Goal: Information Seeking & Learning: Understand process/instructions

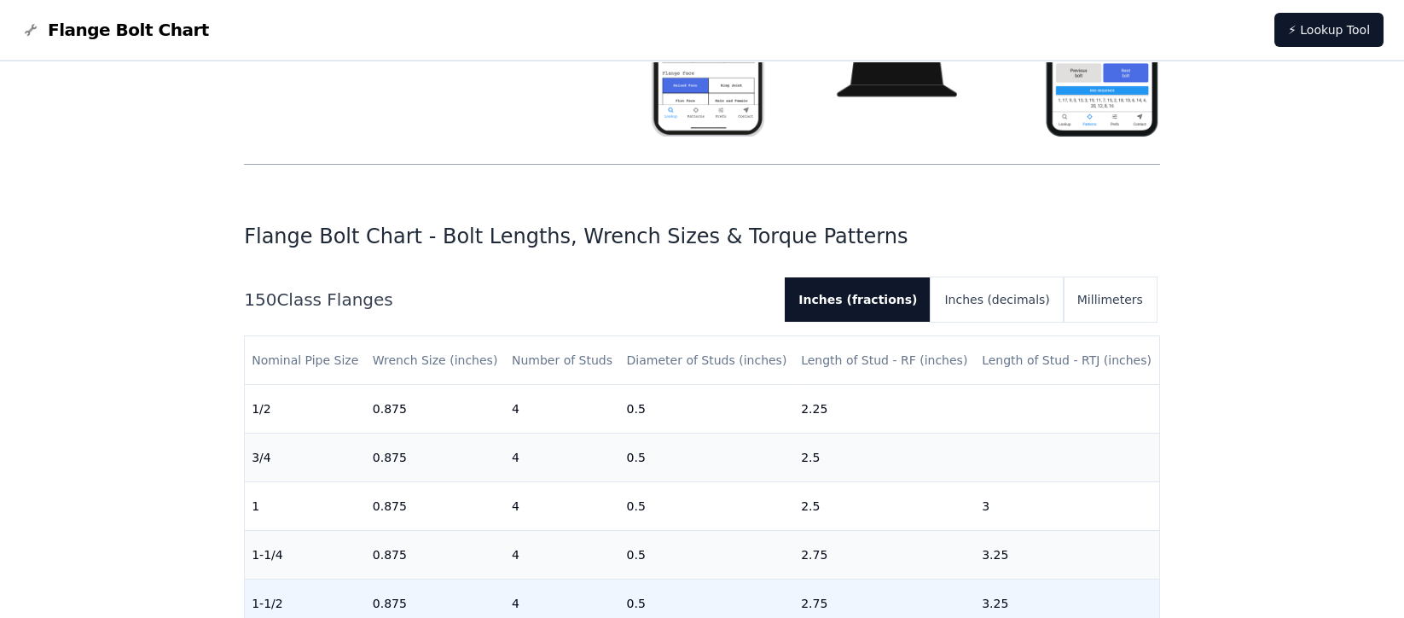
scroll to position [340, 0]
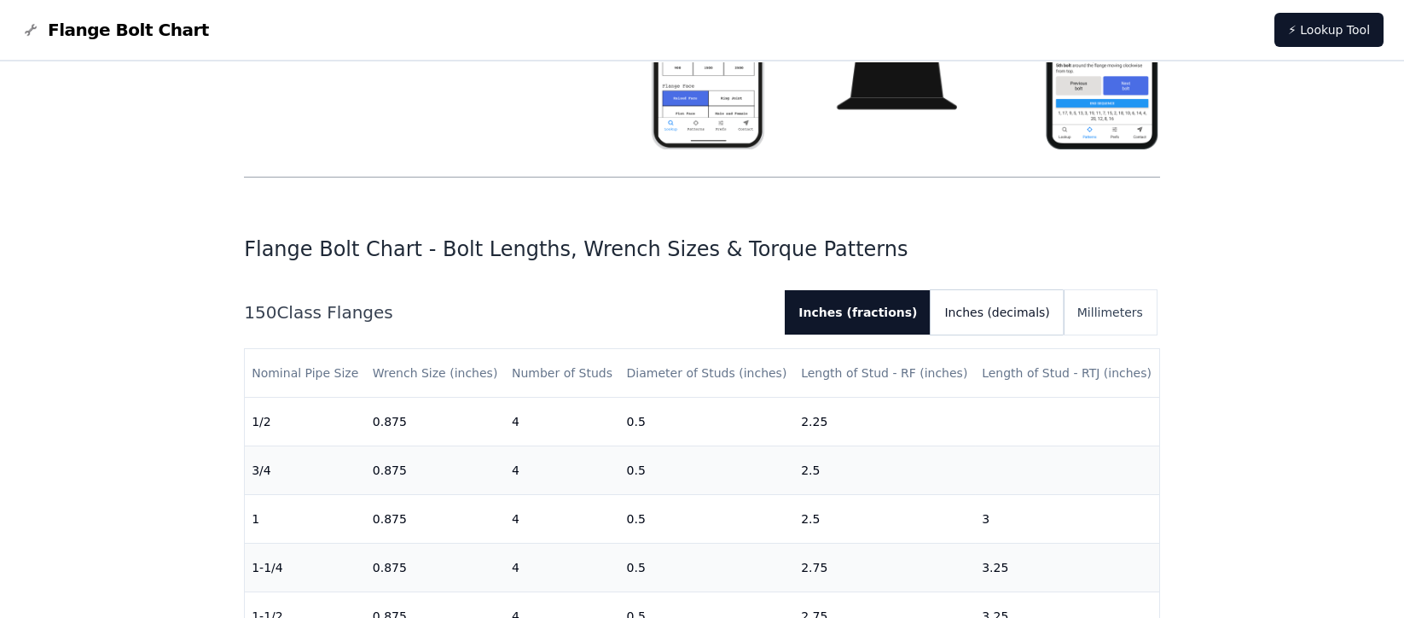
click at [1015, 318] on button "Inches (decimals)" at bounding box center [997, 312] width 132 height 44
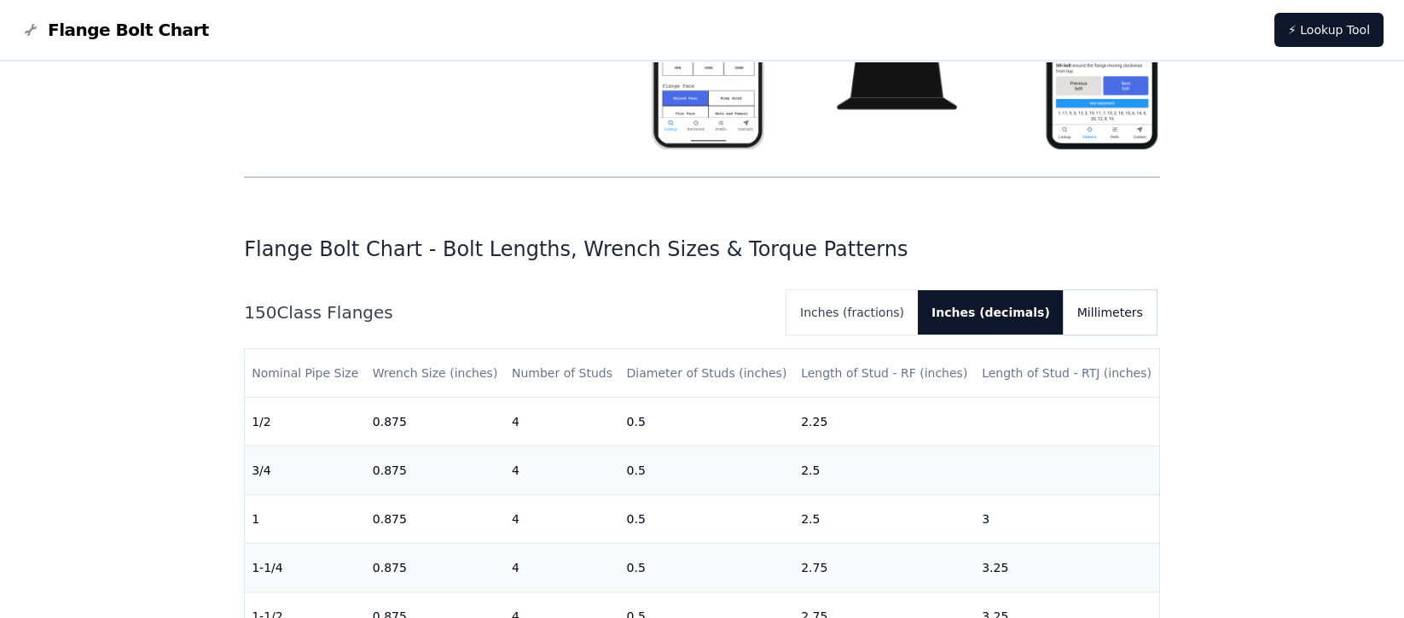
click at [1107, 315] on button "Millimeters" at bounding box center [1110, 312] width 93 height 44
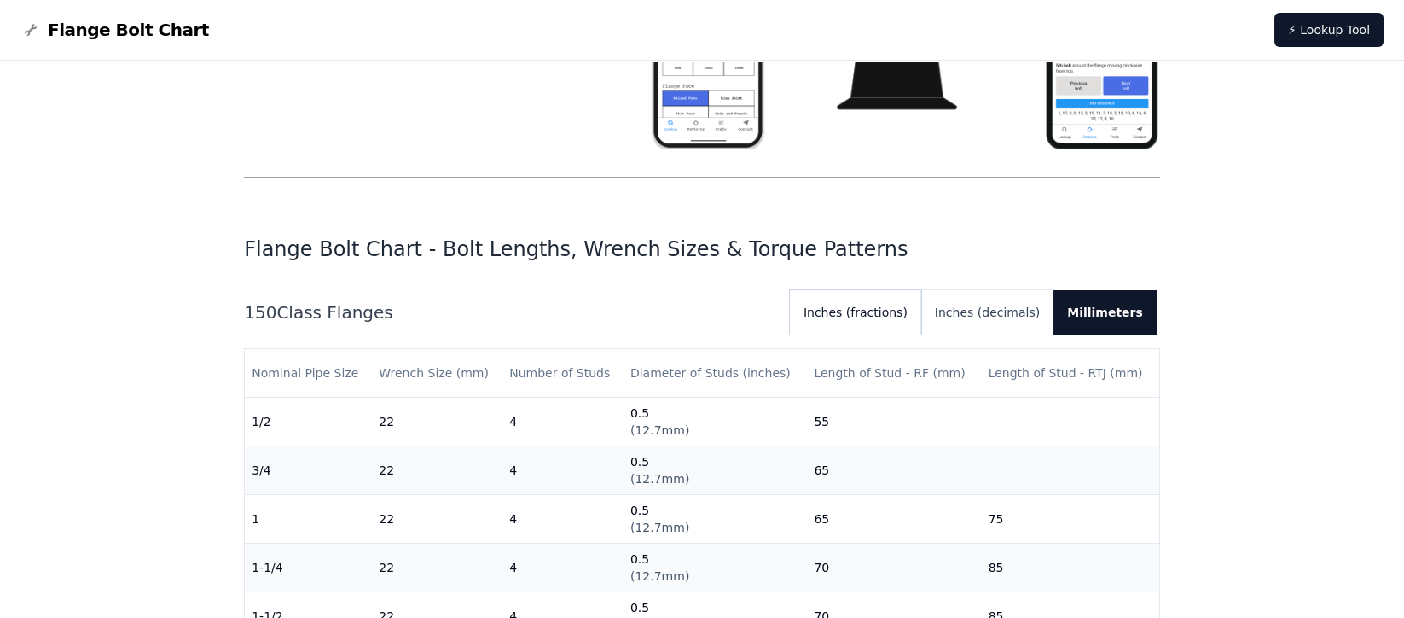
click at [875, 296] on button "Inches (fractions)" at bounding box center [855, 312] width 131 height 44
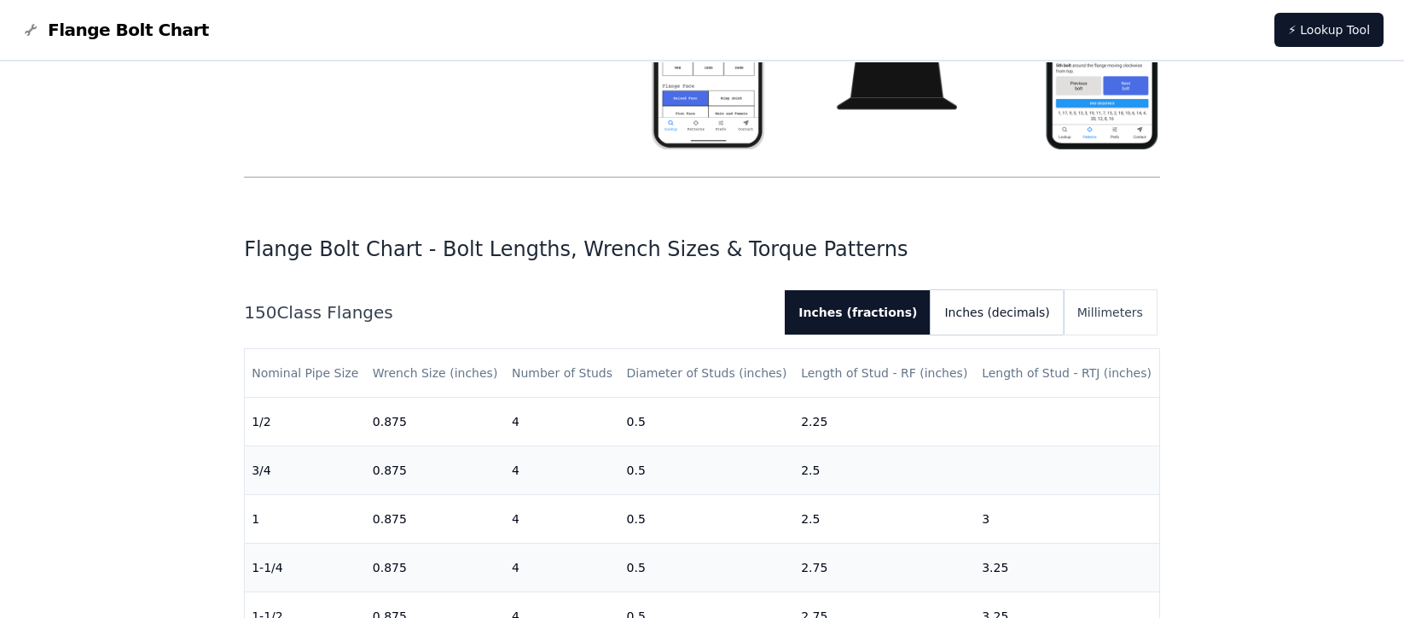
click at [1048, 305] on button "Inches (decimals)" at bounding box center [997, 312] width 132 height 44
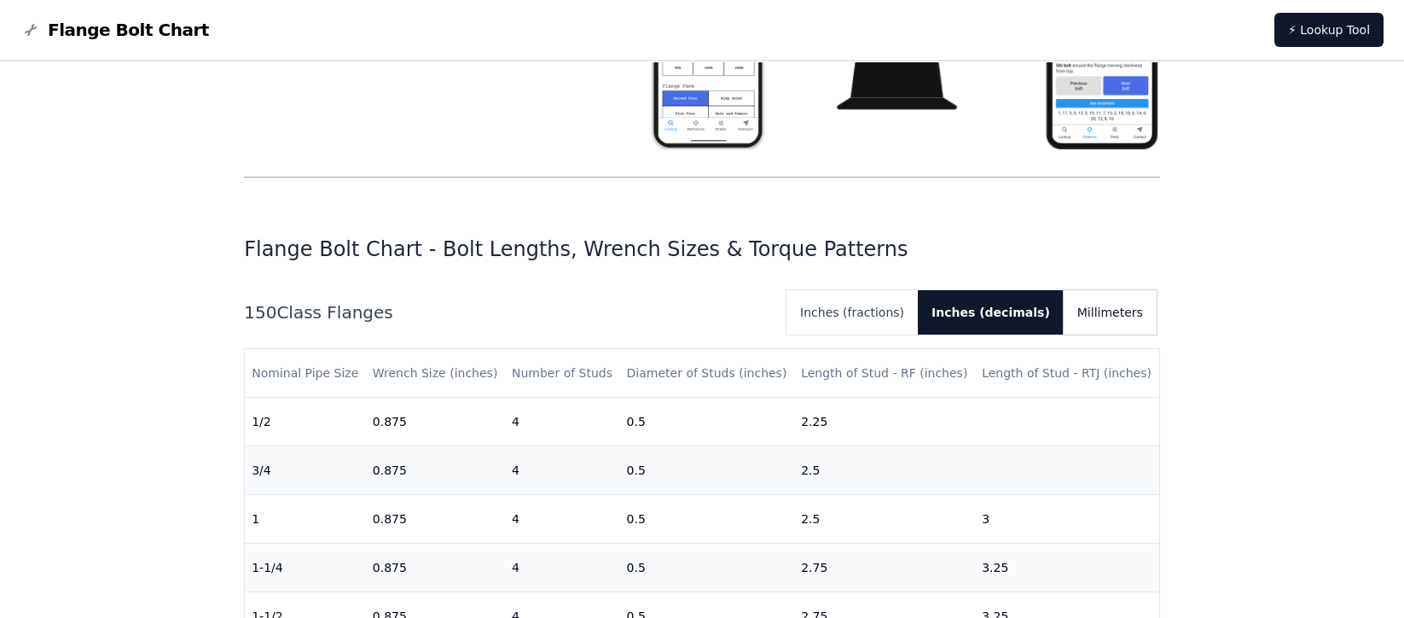
click at [1103, 305] on button "Millimeters" at bounding box center [1110, 312] width 93 height 44
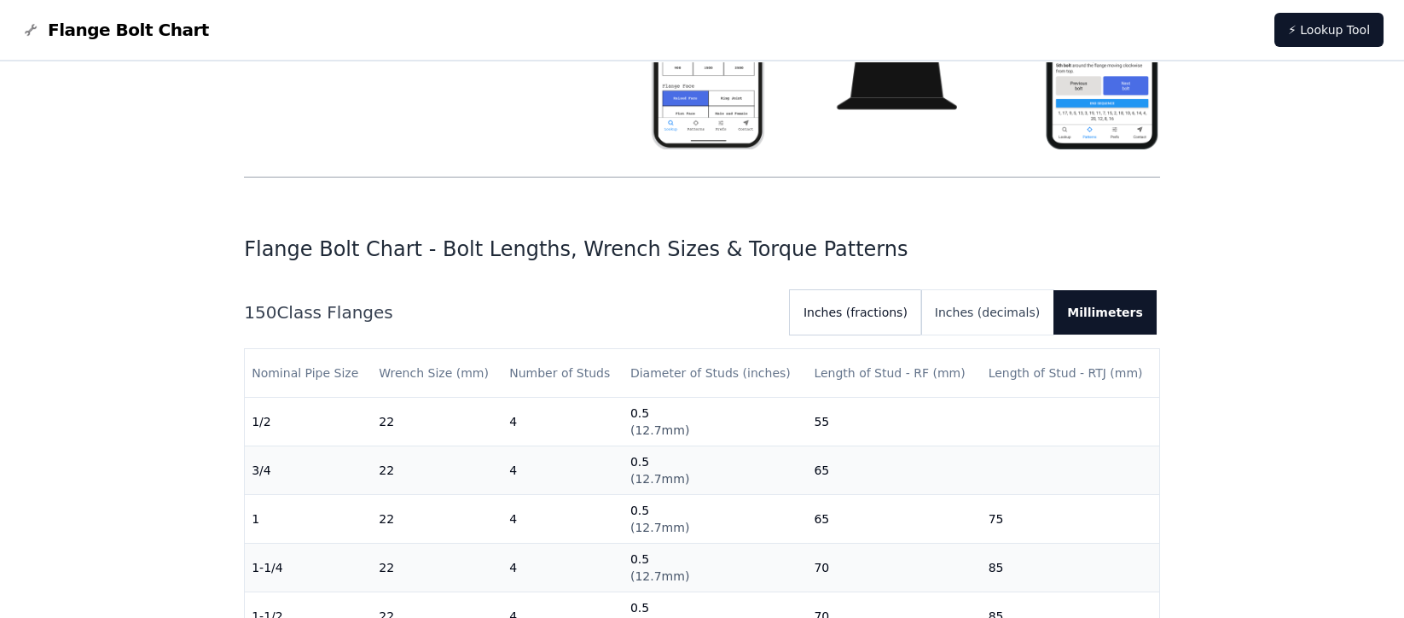
click at [899, 317] on button "Inches (fractions)" at bounding box center [855, 312] width 131 height 44
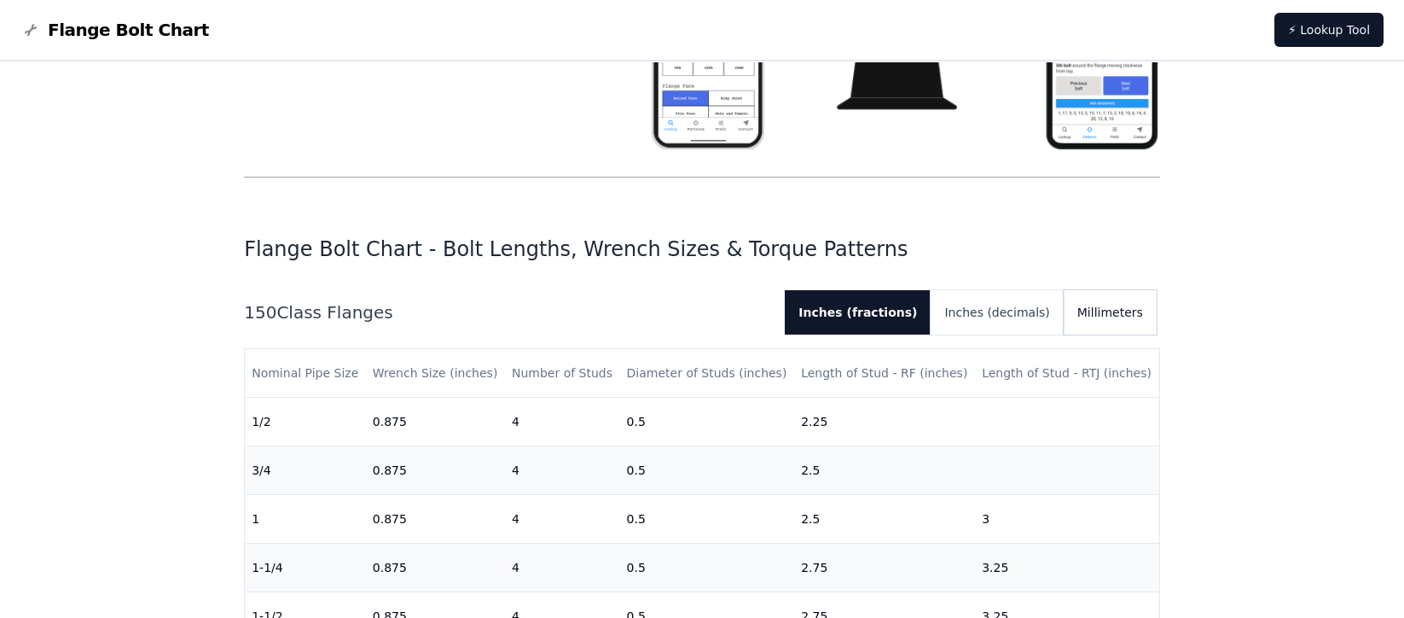
click at [1106, 305] on button "Millimeters" at bounding box center [1110, 312] width 93 height 44
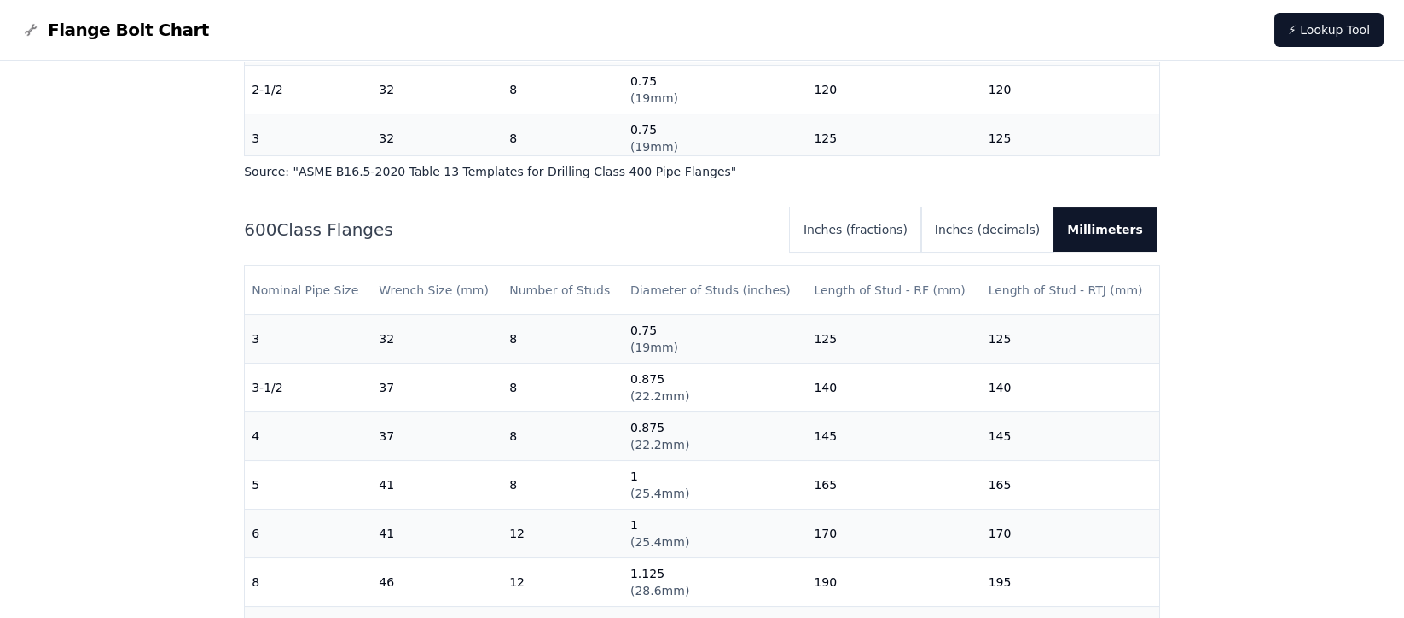
scroll to position [568, 0]
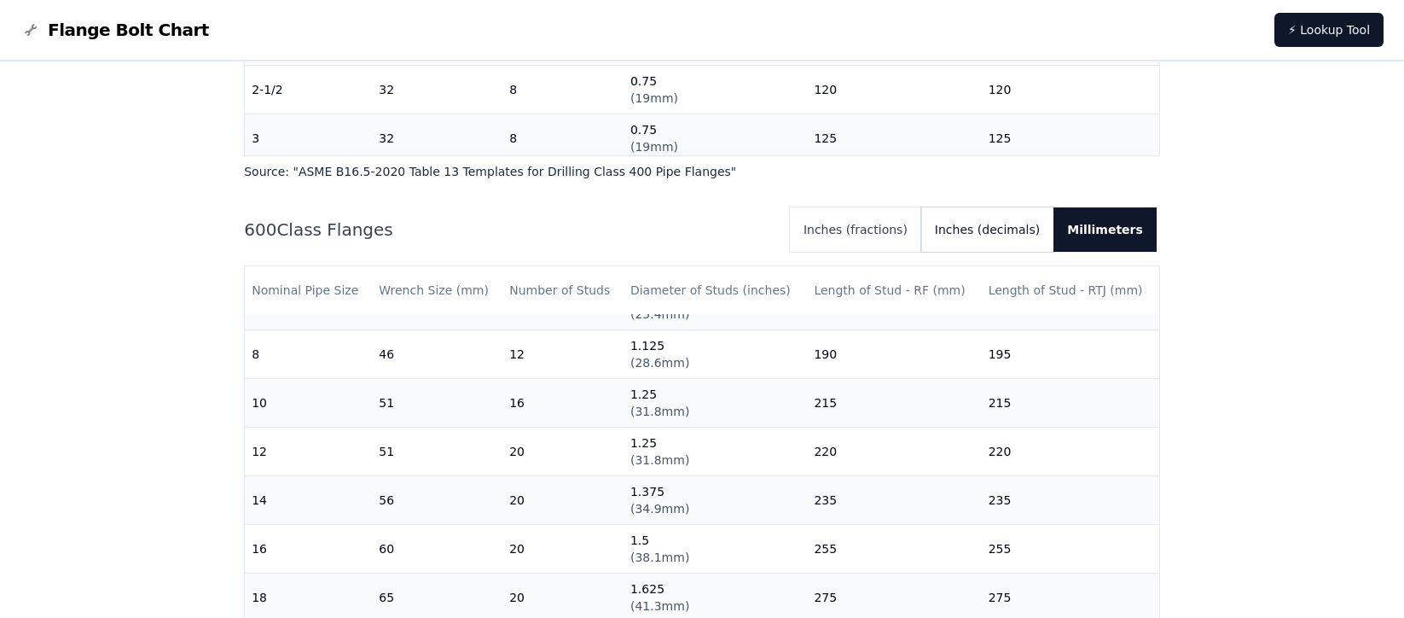
click at [1025, 246] on button "Inches (decimals)" at bounding box center [987, 229] width 132 height 44
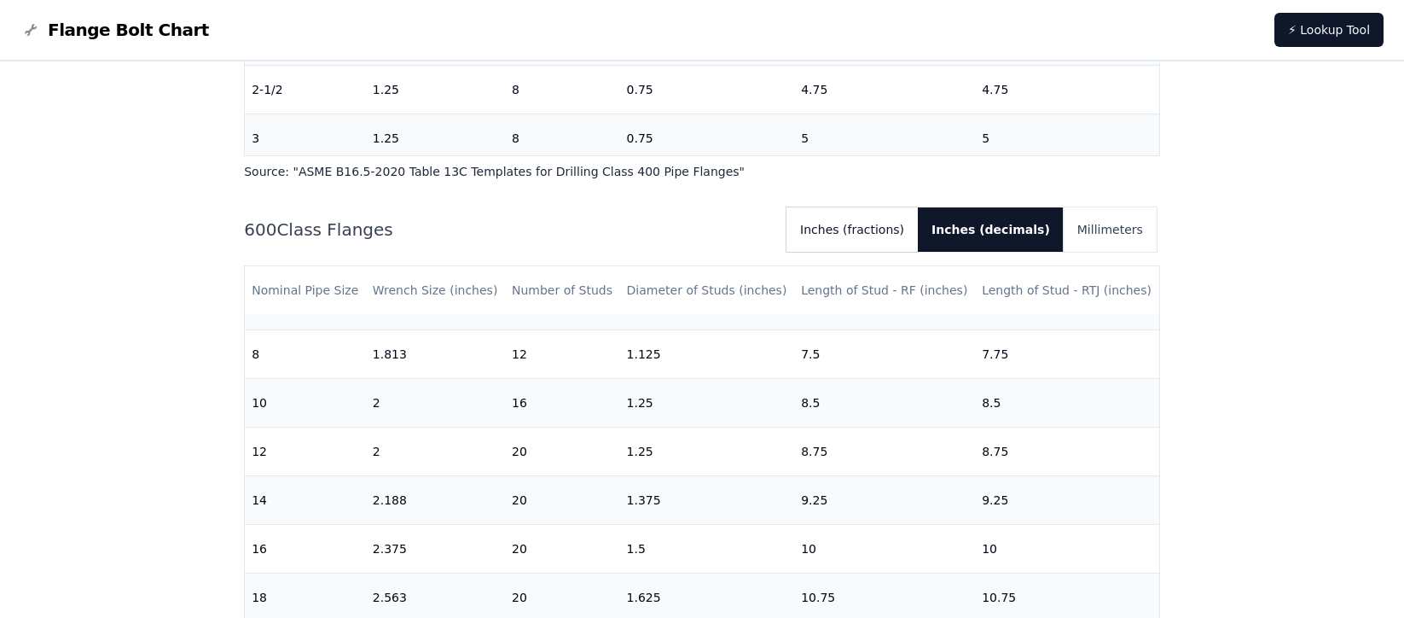
click at [904, 229] on button "Inches (fractions)" at bounding box center [852, 229] width 131 height 44
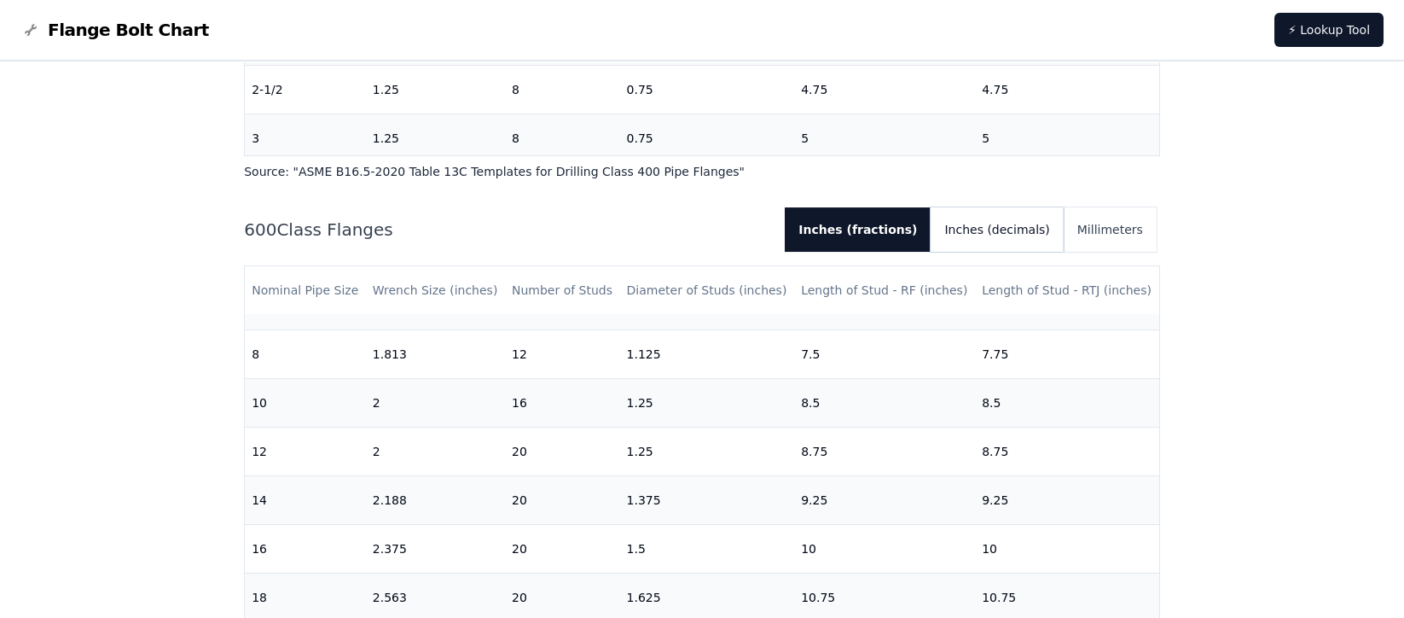
click at [988, 228] on button "Inches (decimals)" at bounding box center [997, 229] width 132 height 44
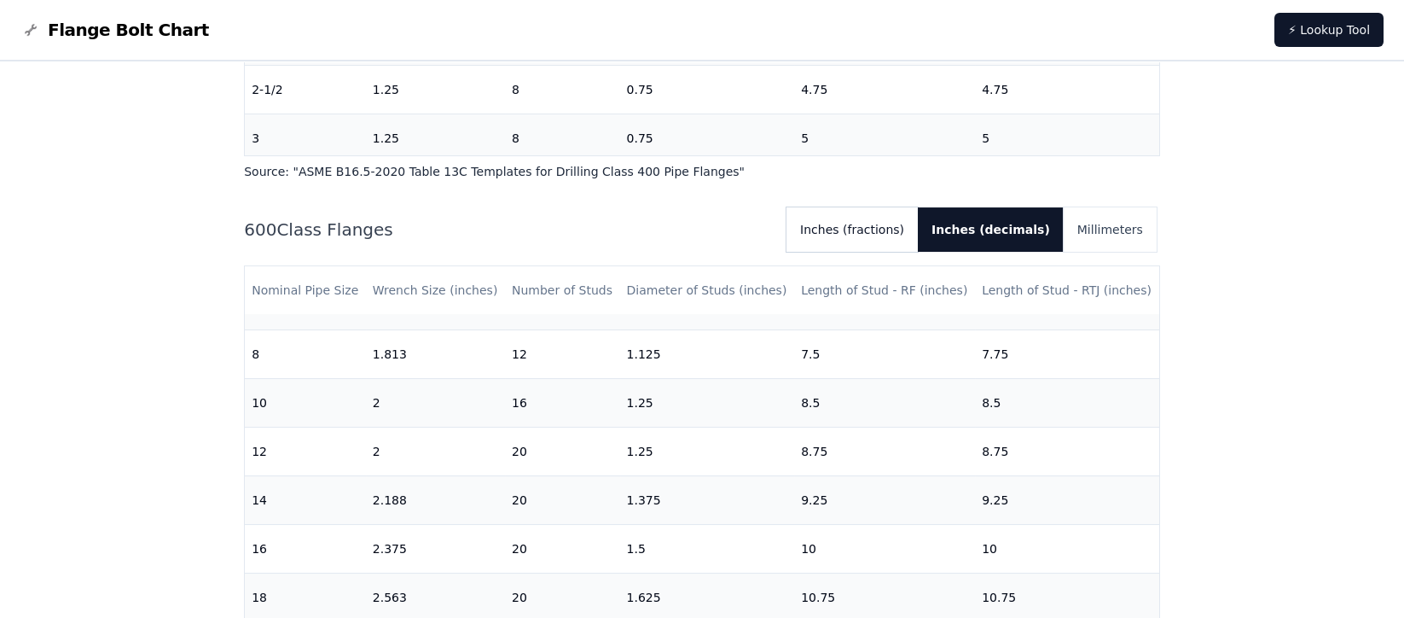
click at [918, 228] on button "Inches (fractions)" at bounding box center [852, 229] width 131 height 44
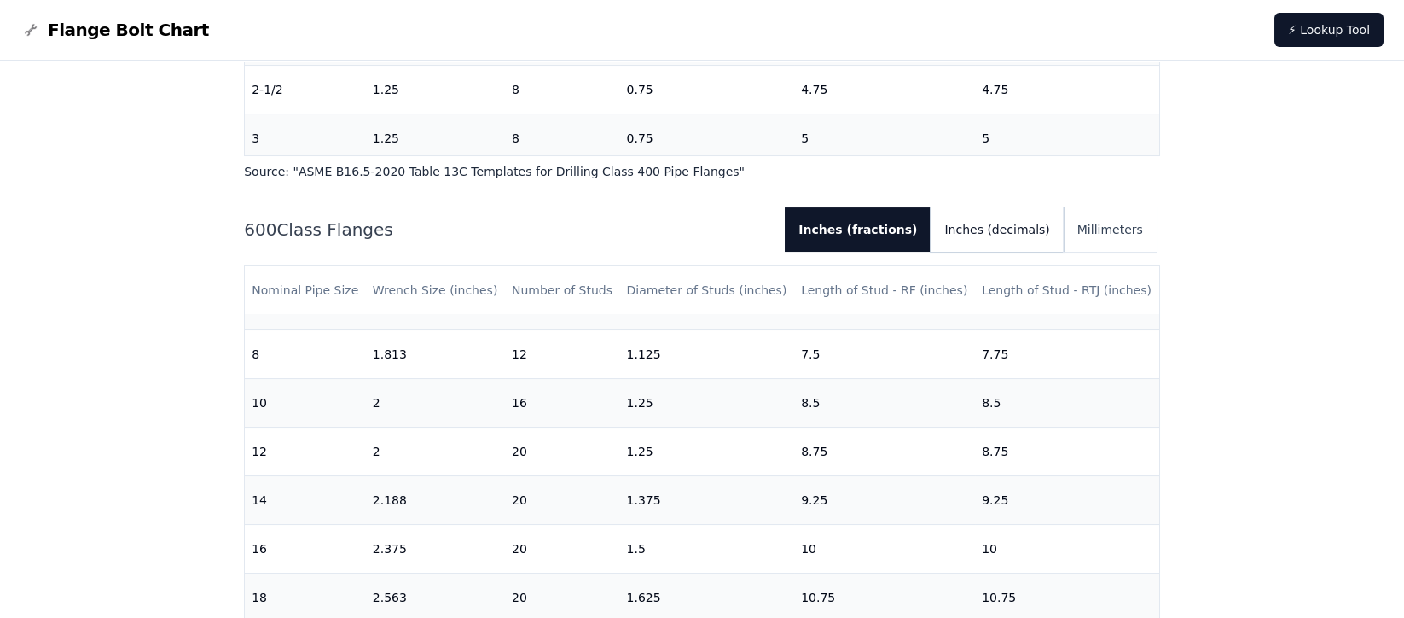
click at [976, 228] on button "Inches (decimals)" at bounding box center [997, 229] width 132 height 44
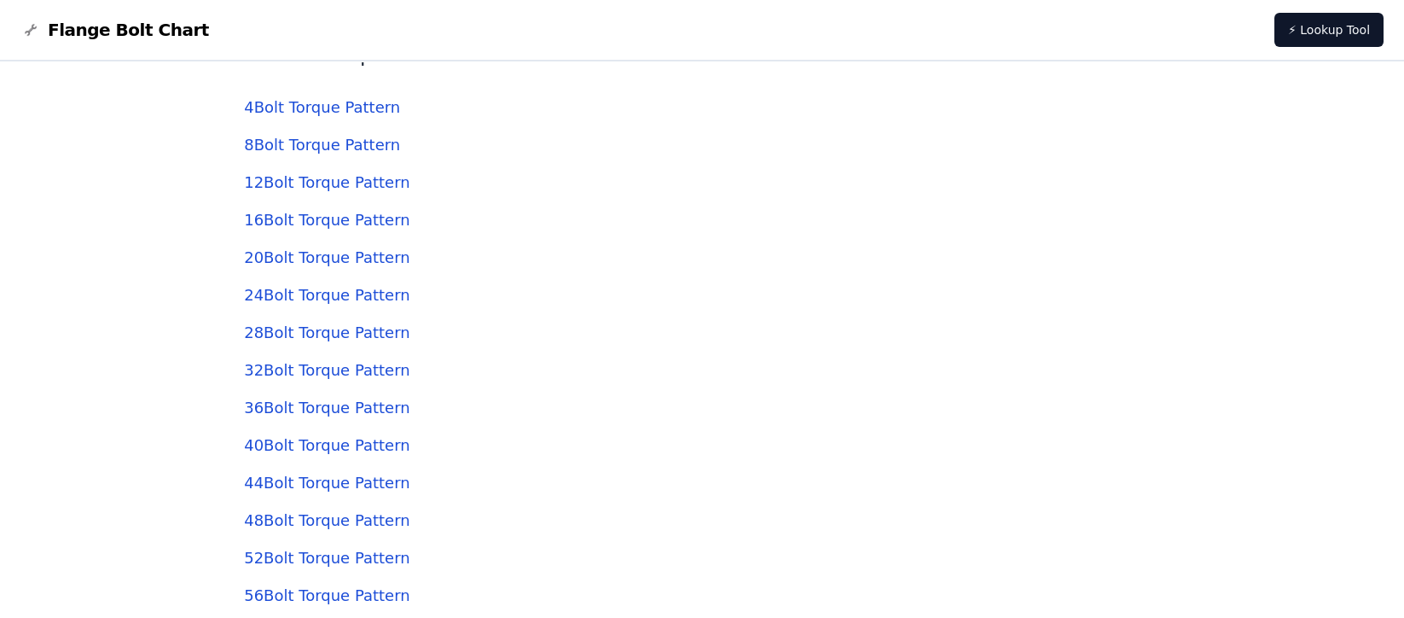
scroll to position [4323, 0]
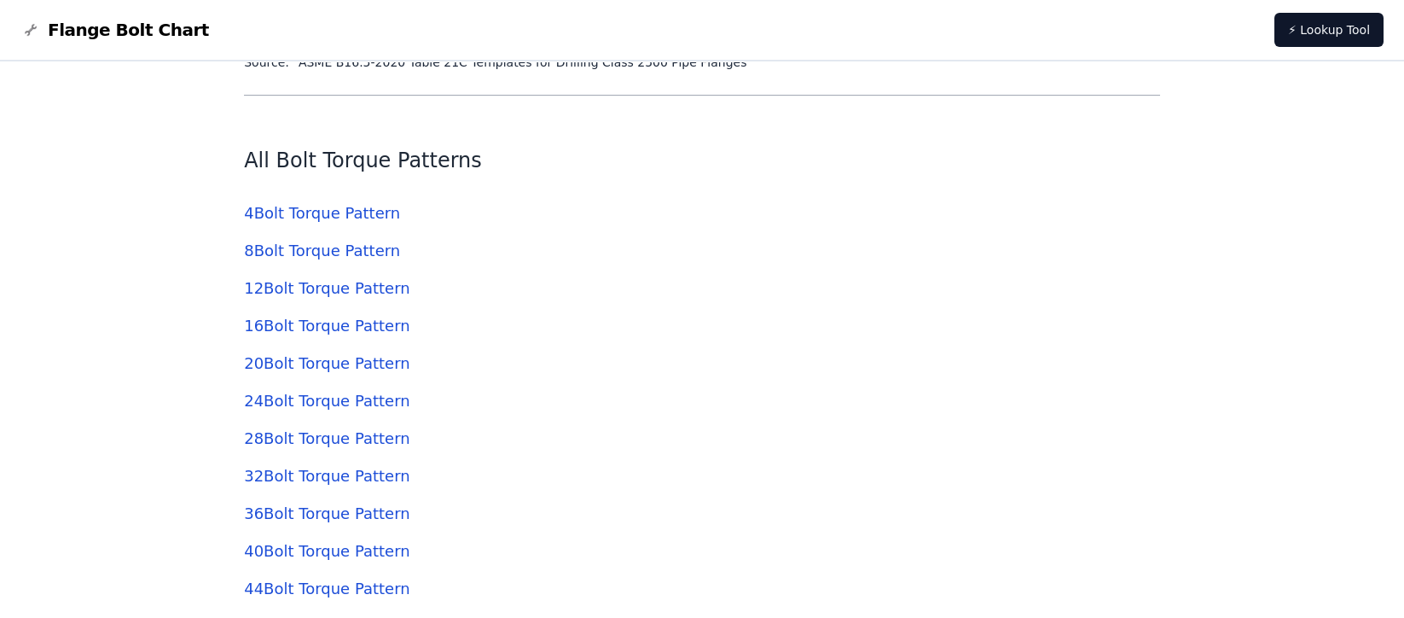
click at [363, 212] on link "4 Bolt Torque Pattern" at bounding box center [322, 213] width 156 height 18
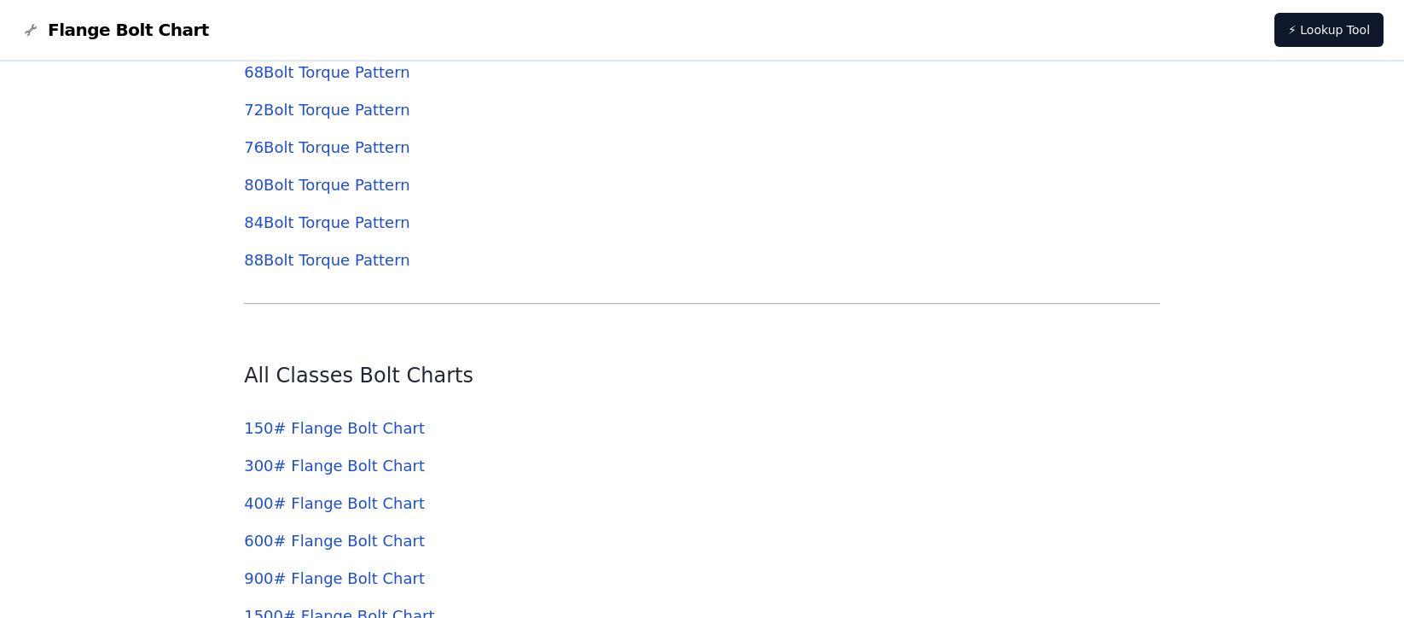
scroll to position [5347, 0]
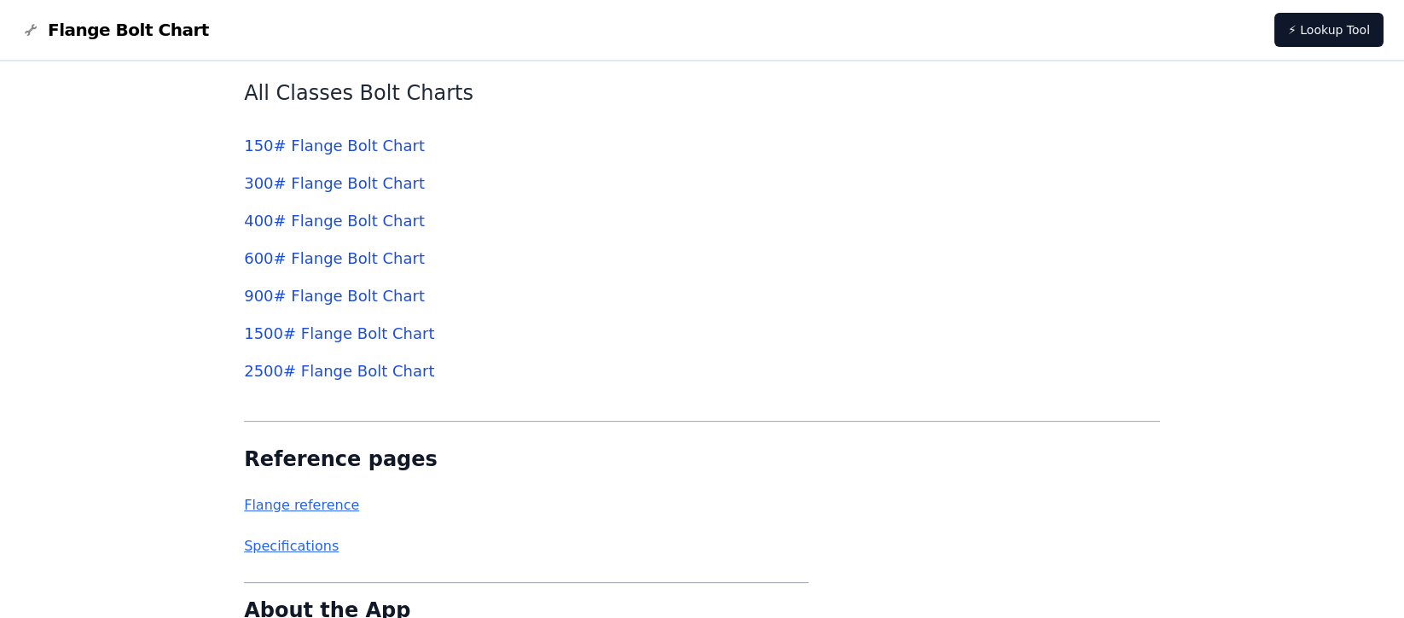
click at [334, 255] on link "600 # Flange Bolt Chart" at bounding box center [334, 258] width 181 height 18
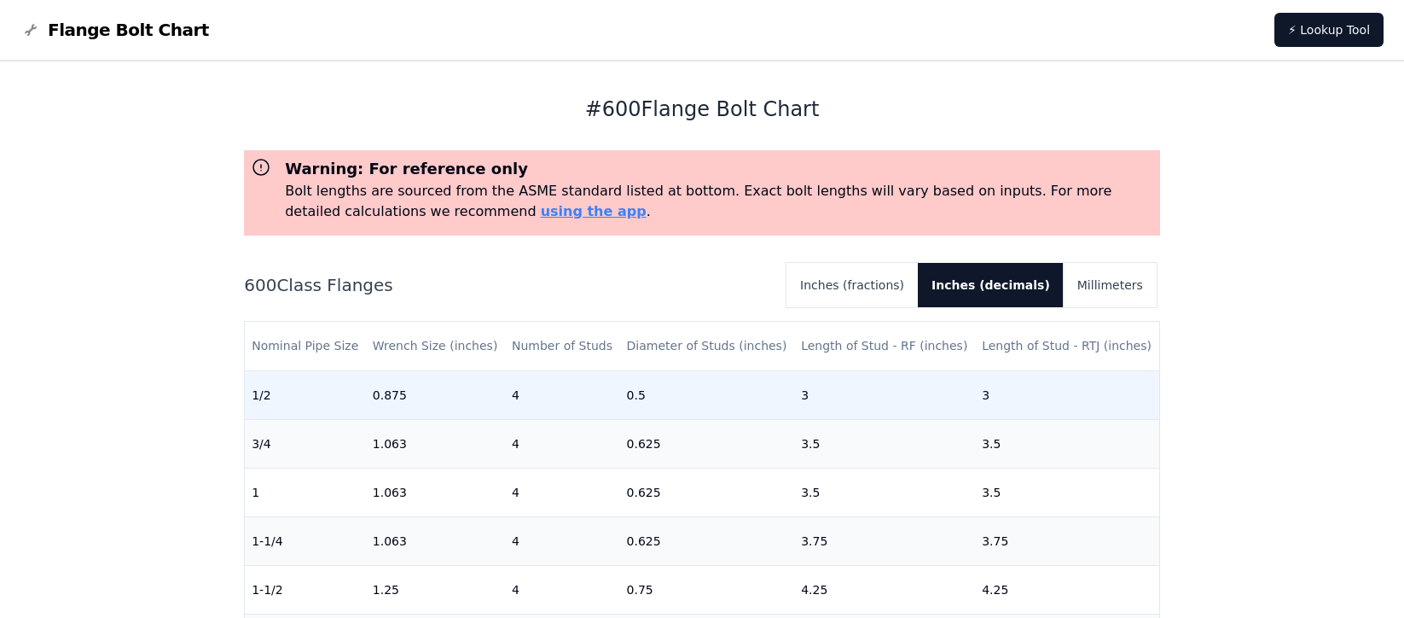
drag, startPoint x: 678, startPoint y: 400, endPoint x: 942, endPoint y: 395, distance: 263.7
